Goal: Use online tool/utility: Utilize a website feature to perform a specific function

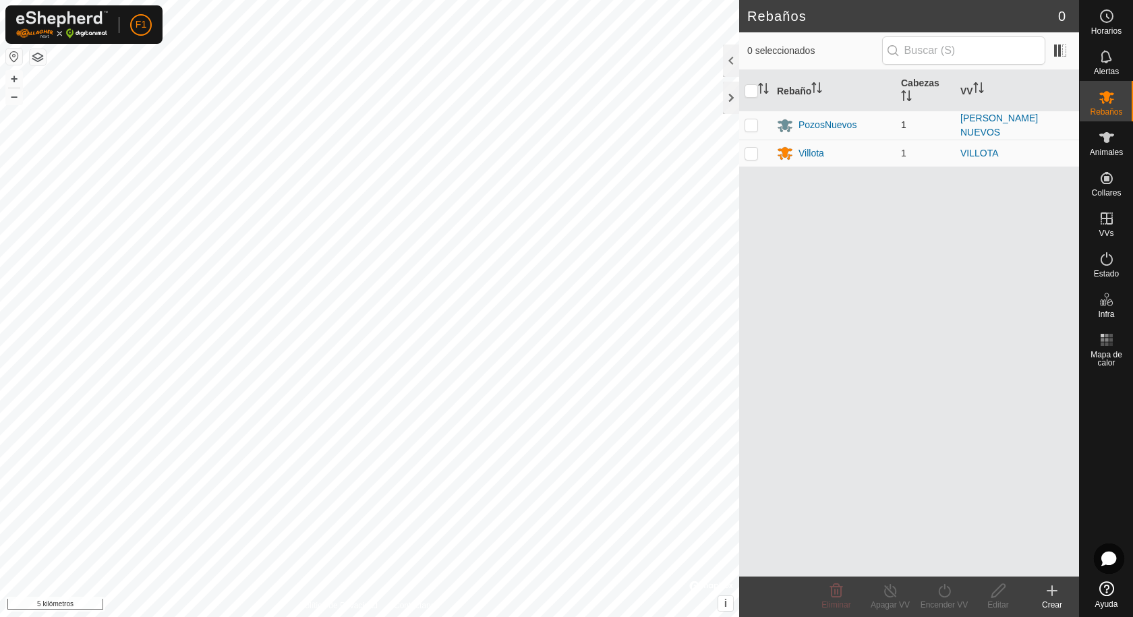
click at [751, 125] on p-checkbox at bounding box center [751, 124] width 13 height 11
checkbox input "true"
click at [1100, 142] on icon at bounding box center [1107, 138] width 16 height 16
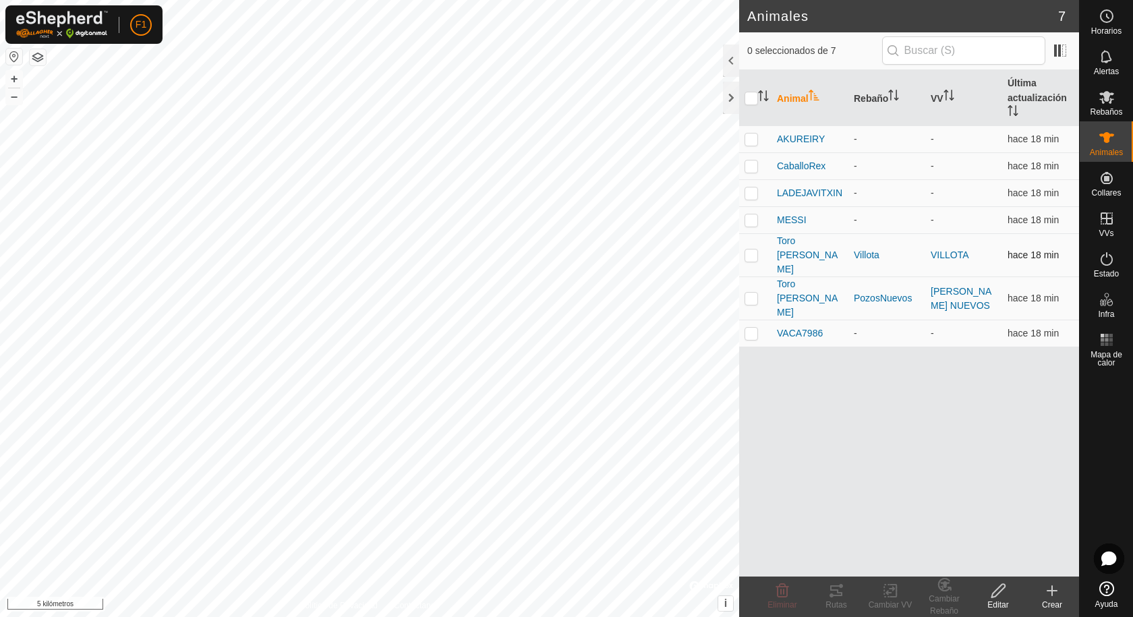
click at [754, 250] on p-checkbox at bounding box center [751, 255] width 13 height 11
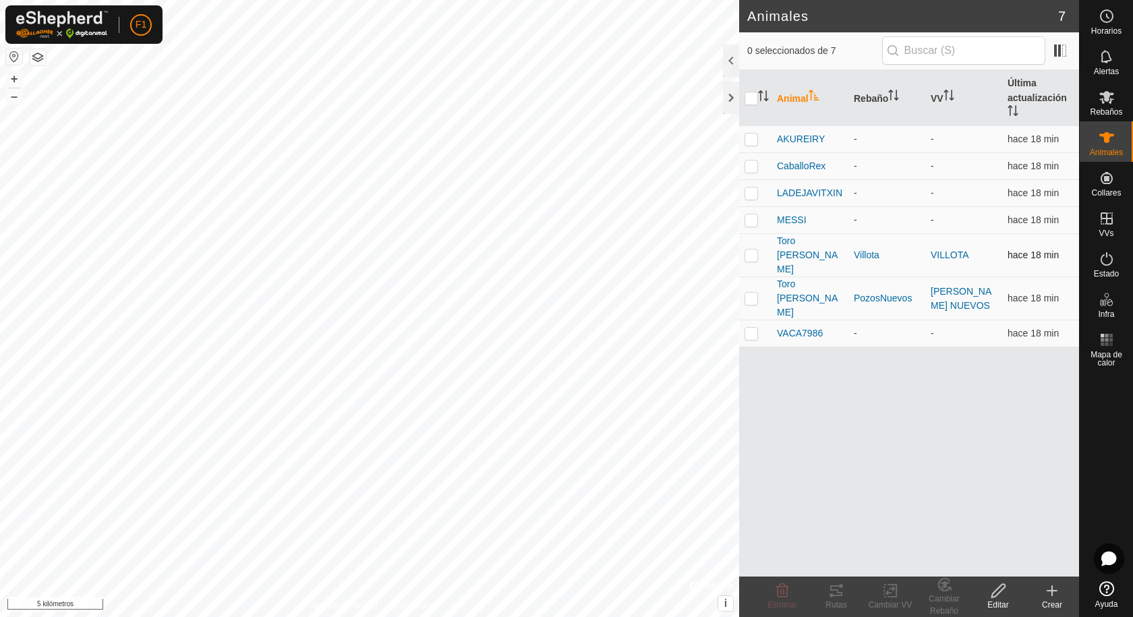
checkbox input "true"
click at [11, 56] on button "button" at bounding box center [14, 57] width 16 height 16
click at [812, 362] on div "Animales 7 0 seleccionados de 7 Animal Rebaño VV Última actualización AKUREIRY …" at bounding box center [539, 308] width 1079 height 617
click at [836, 594] on icon at bounding box center [836, 591] width 16 height 16
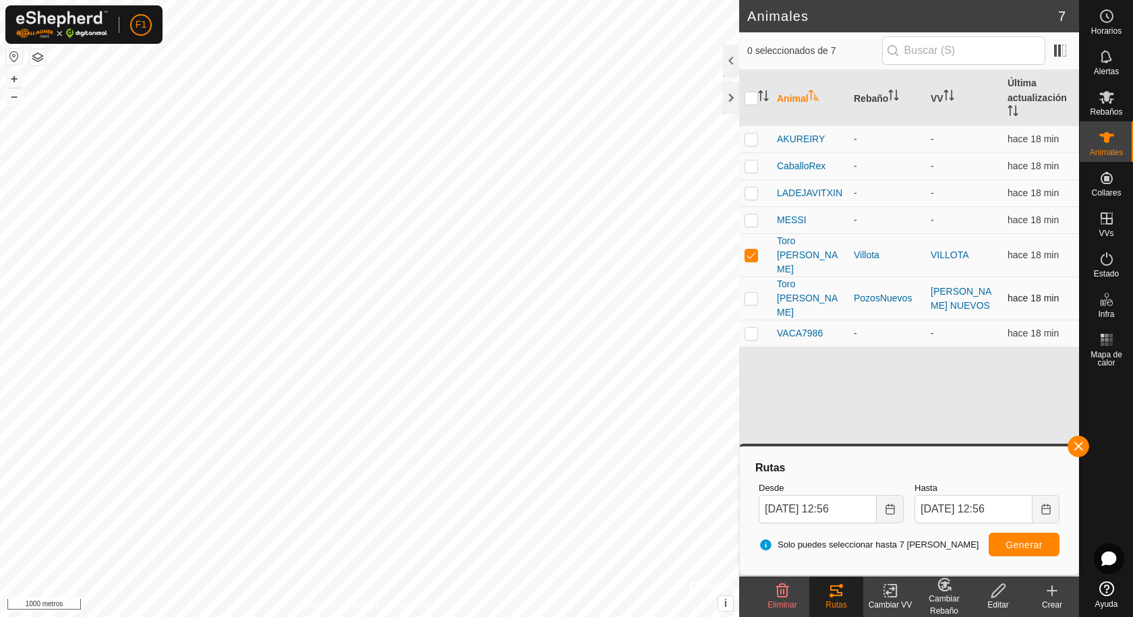
click at [755, 293] on p-checkbox at bounding box center [751, 298] width 13 height 11
checkbox input "true"
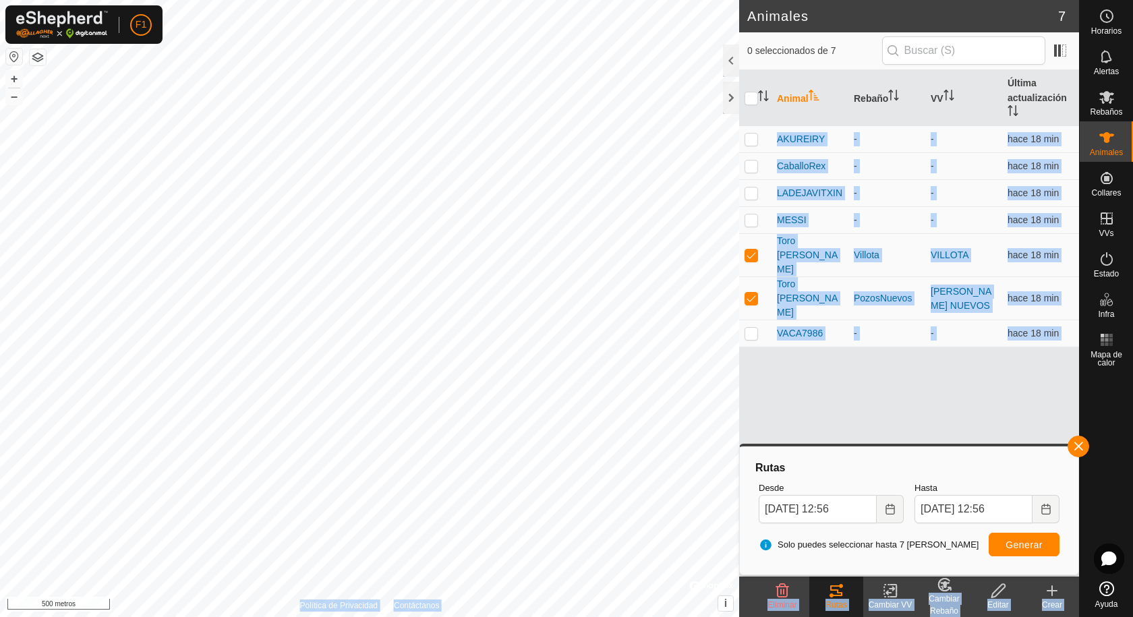
click at [324, 326] on div "Animales 7 0 seleccionados de 7 Animal Rebaño VV Última actualización AKUREIRY …" at bounding box center [539, 308] width 1079 height 617
drag, startPoint x: 961, startPoint y: 385, endPoint x: 951, endPoint y: 384, distance: 10.1
click at [959, 385] on div "Animal Rebaño VV Última actualización AKUREIRY - - hace 18 min CaballoRex - - h…" at bounding box center [909, 323] width 340 height 507
click at [1076, 444] on button "button" at bounding box center [1079, 447] width 22 height 22
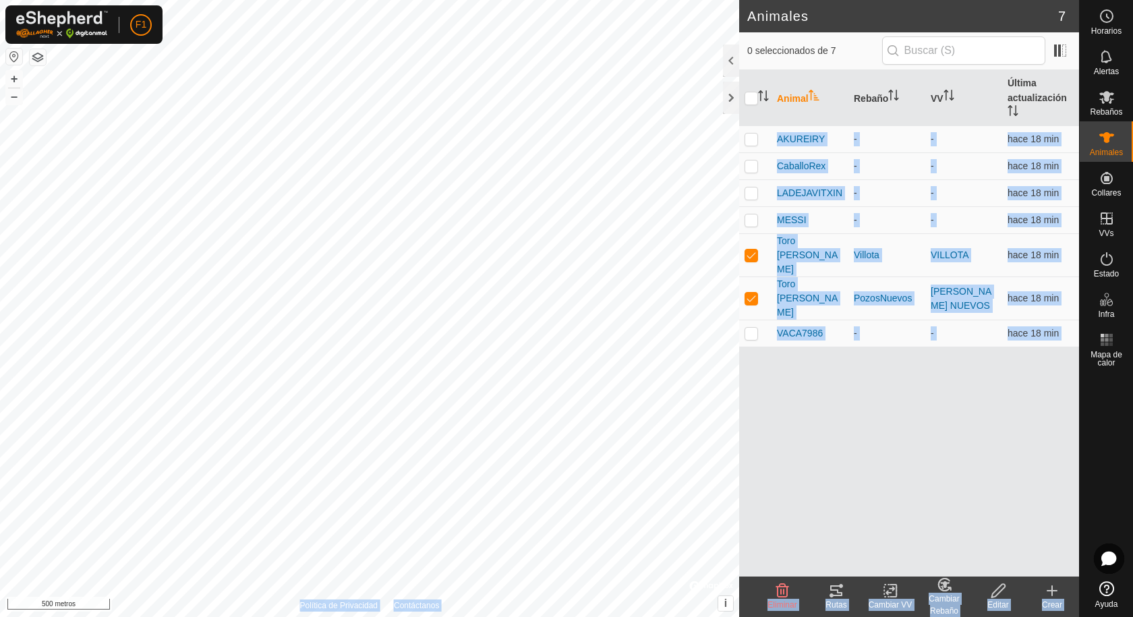
click at [1076, 444] on div "Animal Rebaño VV Última actualización AKUREIRY - - hace 18 min CaballoRex - - h…" at bounding box center [909, 323] width 340 height 507
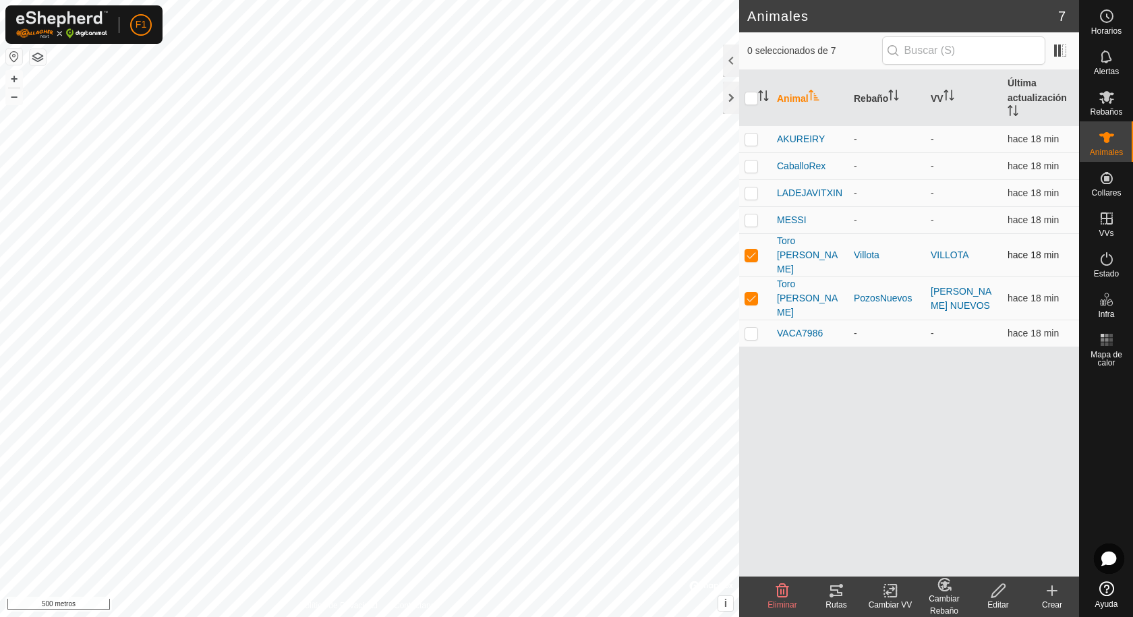
drag, startPoint x: 748, startPoint y: 254, endPoint x: 748, endPoint y: 245, distance: 9.4
click at [748, 249] on td at bounding box center [755, 255] width 32 height 43
checkbox input "false"
click at [837, 593] on icon at bounding box center [836, 591] width 12 height 11
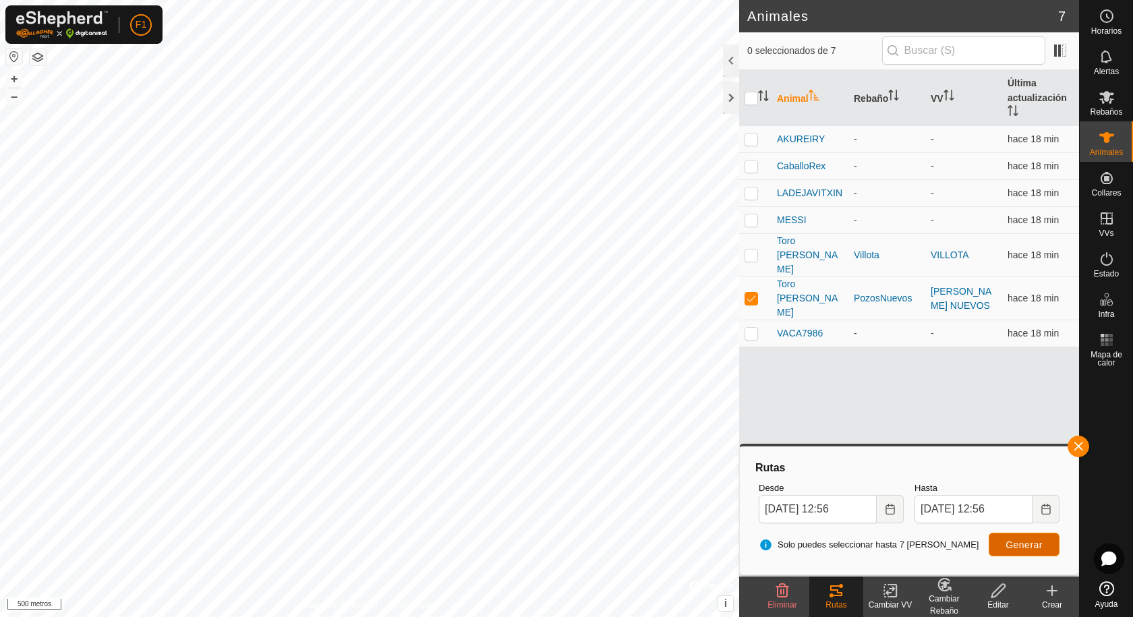
click at [1017, 546] on font "Generar" at bounding box center [1024, 545] width 37 height 11
